Goal: Task Accomplishment & Management: Manage account settings

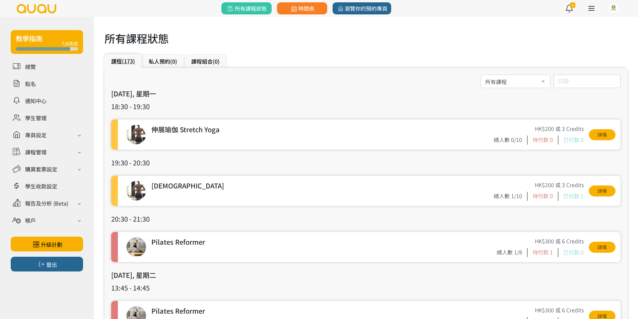
scroll to position [33, 0]
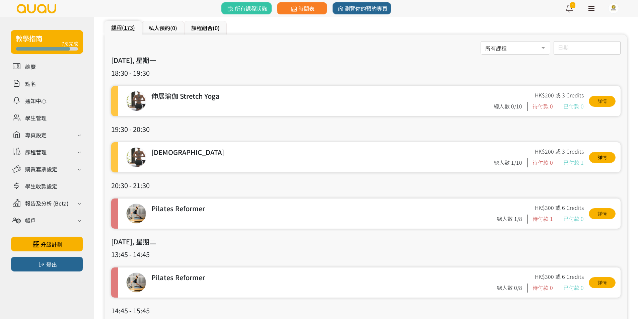
click at [209, 49] on div "所有課程 所有課程 伸展瑜伽 Stretch Yoga 哈達瑜伽 Hatha Yoga Arm Balance & Inversion 初級瑜伽 Beginn…" at bounding box center [365, 48] width 509 height 14
click at [240, 181] on h3 "20:30 - 21:30" at bounding box center [365, 186] width 509 height 10
click at [238, 129] on h3 "19:30 - 20:30" at bounding box center [365, 129] width 509 height 10
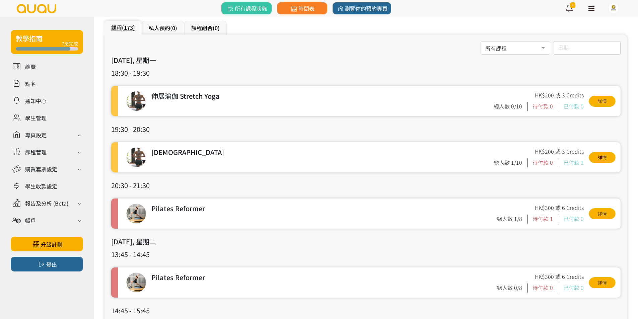
click at [238, 130] on h3 "19:30 - 20:30" at bounding box center [365, 129] width 509 height 10
click at [212, 63] on h3 "2025/08/25, 星期一" at bounding box center [365, 60] width 509 height 10
drag, startPoint x: 212, startPoint y: 63, endPoint x: 211, endPoint y: 74, distance: 11.1
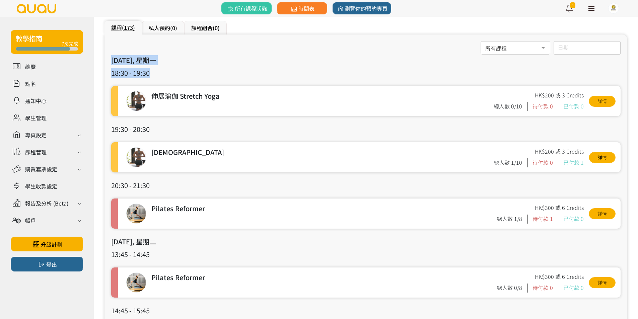
click at [211, 74] on h3 "18:30 - 19:30" at bounding box center [365, 73] width 509 height 10
click at [211, 73] on h3 "18:30 - 19:30" at bounding box center [365, 73] width 509 height 10
click at [211, 72] on h3 "18:30 - 19:30" at bounding box center [365, 73] width 509 height 10
drag, startPoint x: 211, startPoint y: 72, endPoint x: 211, endPoint y: 59, distance: 12.4
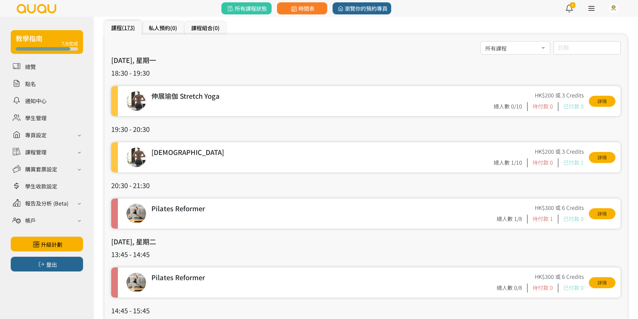
click at [211, 59] on h3 "2025/08/25, 星期一" at bounding box center [365, 60] width 509 height 10
drag, startPoint x: 211, startPoint y: 59, endPoint x: 211, endPoint y: 64, distance: 4.7
click at [211, 64] on h3 "2025/08/25, 星期一" at bounding box center [365, 60] width 509 height 10
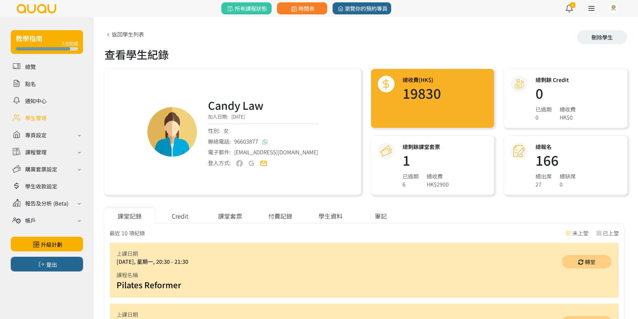
click at [230, 215] on div "課堂套票" at bounding box center [230, 216] width 50 height 16
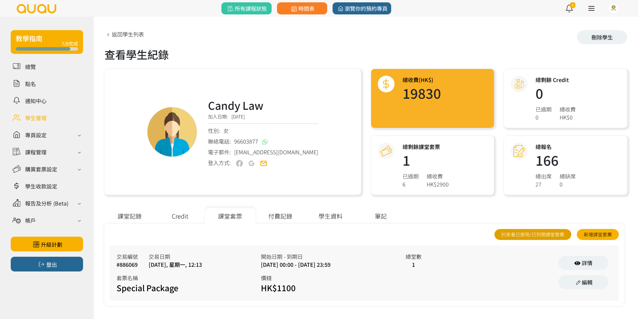
click at [569, 233] on link "查看已使用/已到期課堂套票" at bounding box center [532, 234] width 77 height 11
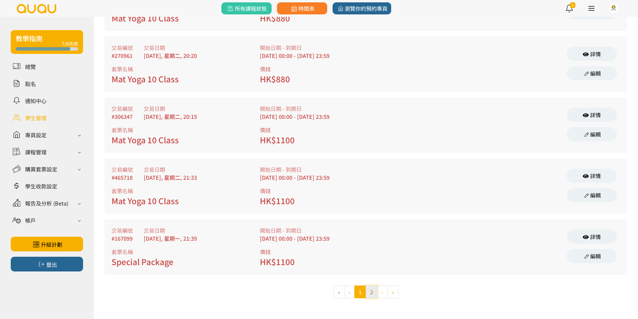
click at [373, 291] on button "2" at bounding box center [372, 292] width 12 height 13
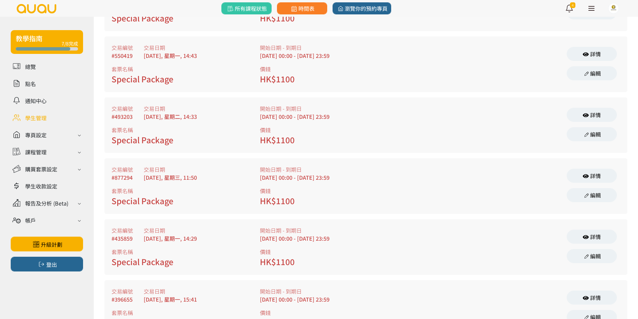
scroll to position [352, 0]
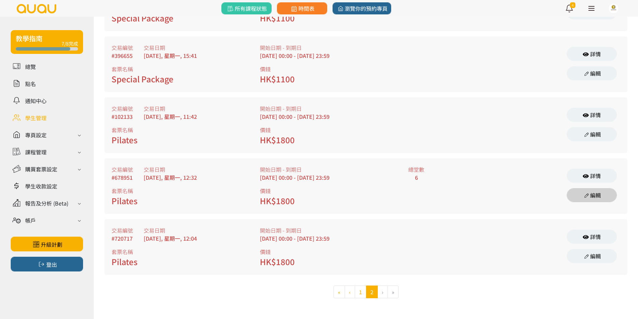
click at [586, 198] on link "編輯" at bounding box center [592, 195] width 50 height 14
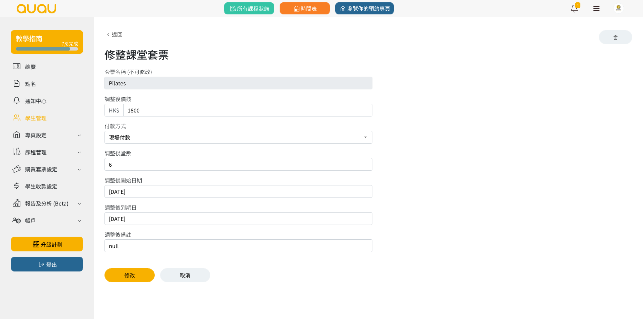
drag, startPoint x: 128, startPoint y: 224, endPoint x: 127, endPoint y: 220, distance: 4.1
click at [127, 220] on input "2025/08/23" at bounding box center [239, 218] width 268 height 13
type input "2025/09/23"
click at [128, 268] on div "修整課堂套票 套票名稱 (不可修改) Pilates 調整後價錢 HK$ 1800 付款方式 現場付款 轉數快FPS及銀行轉帳 PayMe 調整後堂數 6 調…" at bounding box center [369, 156] width 528 height 252
drag, startPoint x: 129, startPoint y: 271, endPoint x: 179, endPoint y: 7, distance: 268.6
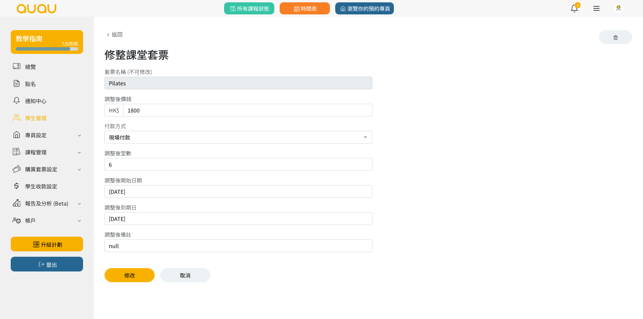
click at [127, 272] on button "修改" at bounding box center [130, 275] width 50 height 14
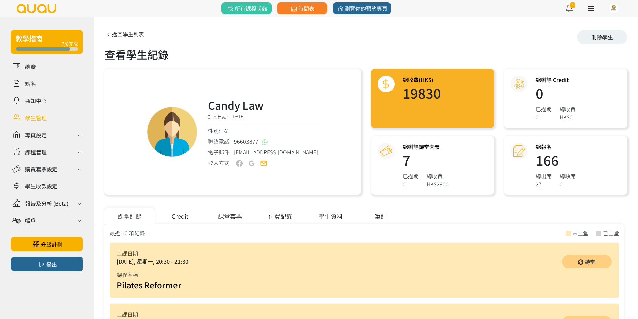
click at [241, 211] on div "課堂套票" at bounding box center [230, 216] width 50 height 16
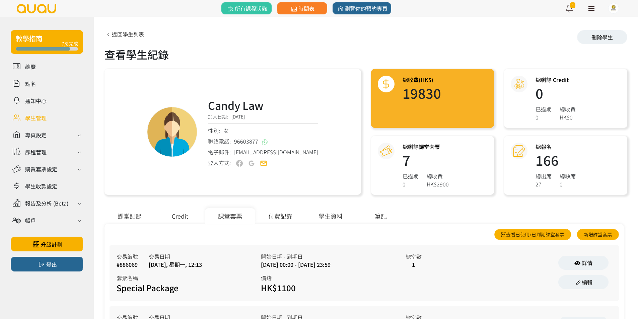
click at [187, 210] on div "Credit" at bounding box center [180, 216] width 50 height 16
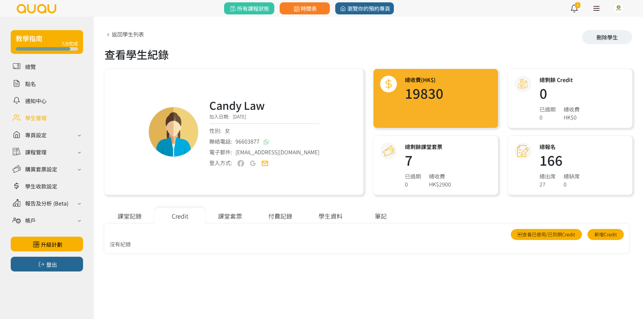
click at [152, 211] on div "課堂記錄" at bounding box center [130, 216] width 50 height 16
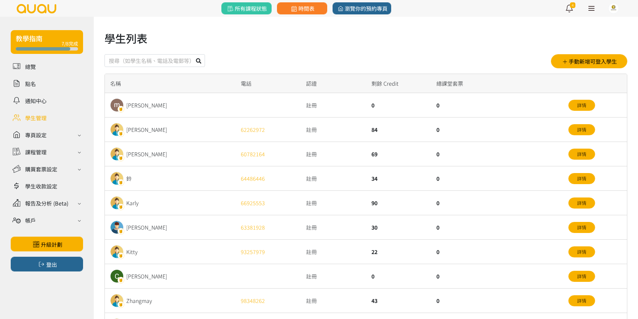
click at [126, 64] on input "text" at bounding box center [155, 60] width 100 height 13
type input "[PERSON_NAME]"
click at [192, 54] on button at bounding box center [198, 60] width 13 height 13
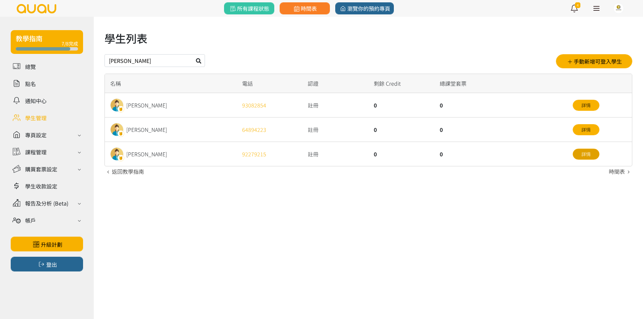
click at [591, 152] on link "詳情" at bounding box center [586, 154] width 27 height 11
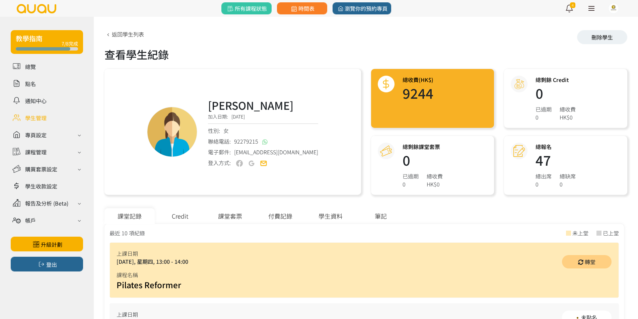
click at [178, 215] on div "Credit" at bounding box center [180, 216] width 50 height 16
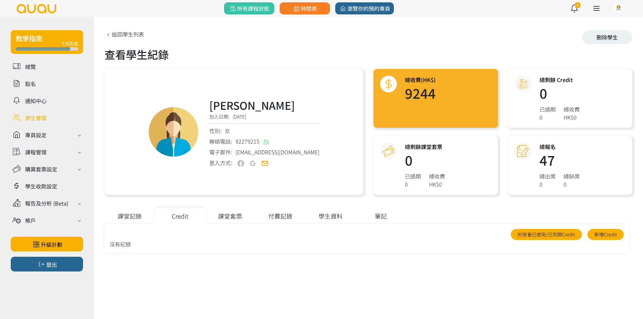
click at [187, 216] on div "Credit" at bounding box center [180, 216] width 50 height 16
click at [592, 233] on link "新增Credit" at bounding box center [606, 234] width 37 height 11
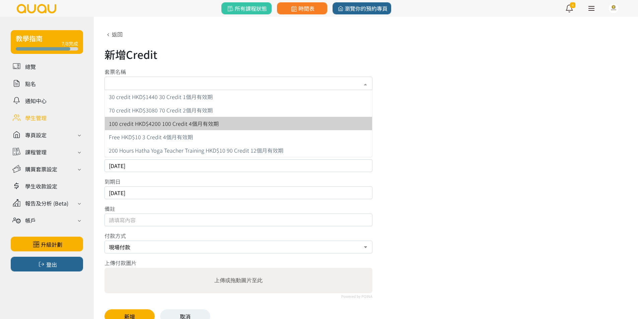
click at [217, 120] on span "100 credit HKD$4200 100 Credit 4個月有效期" at bounding box center [238, 123] width 267 height 13
type input "4200"
type input "100"
type input "未開始計算"
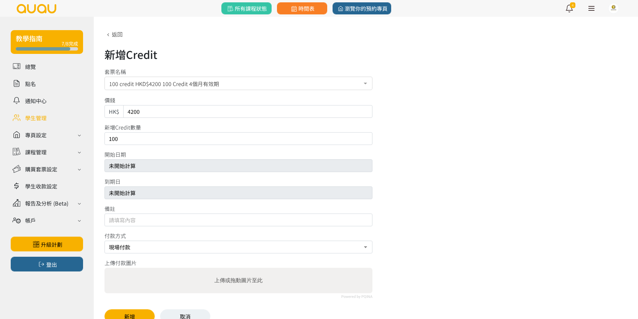
drag, startPoint x: 215, startPoint y: 117, endPoint x: 0, endPoint y: 84, distance: 217.3
click at [0, 84] on div "教學指南 7/8完成 總覽 點名 通知中心 學生管理 專頁設定 外觀與主題 基本資料 資格和認證 課程管理 課程 課程設定 課程組合 (Beta) 私人預約 …" at bounding box center [319, 175] width 638 height 317
type input "3780"
click at [140, 317] on button "新增" at bounding box center [130, 317] width 50 height 14
